Goal: Navigation & Orientation: Go to known website

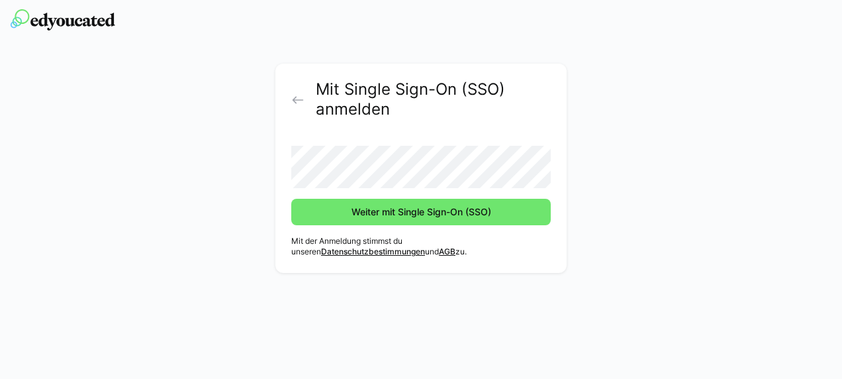
click at [291, 199] on button "Weiter mit Single Sign-On (SSO)" at bounding box center [421, 212] width 260 height 26
